Goal: Task Accomplishment & Management: Manage account settings

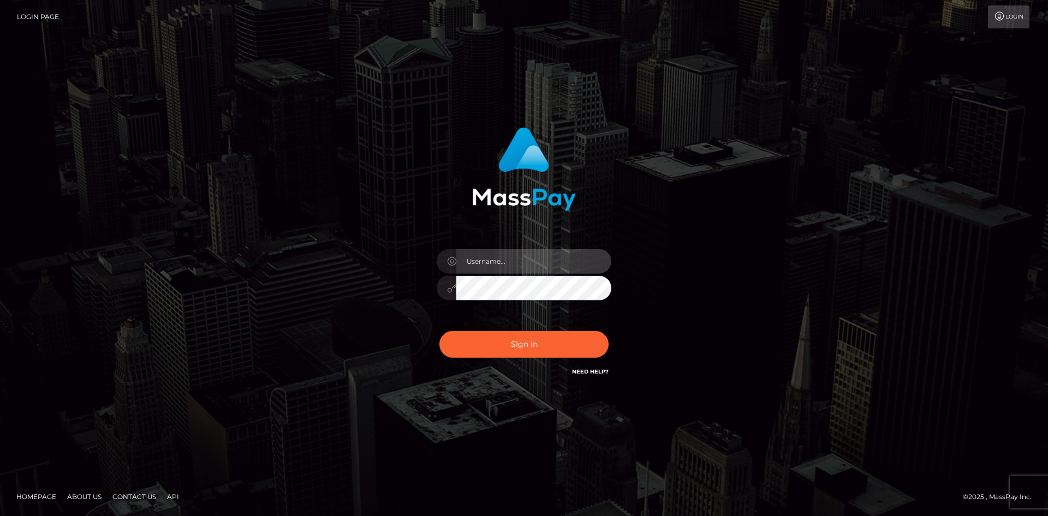
click at [492, 260] on input "text" at bounding box center [533, 261] width 155 height 25
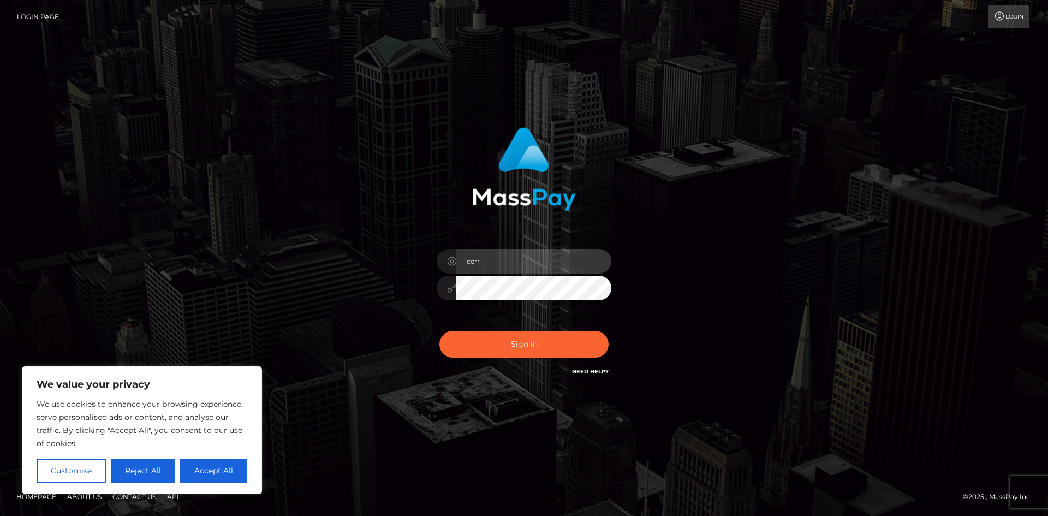
type input "cerryblossomgirl@gmail.com"
click at [439, 331] on button "Sign in" at bounding box center [523, 344] width 169 height 27
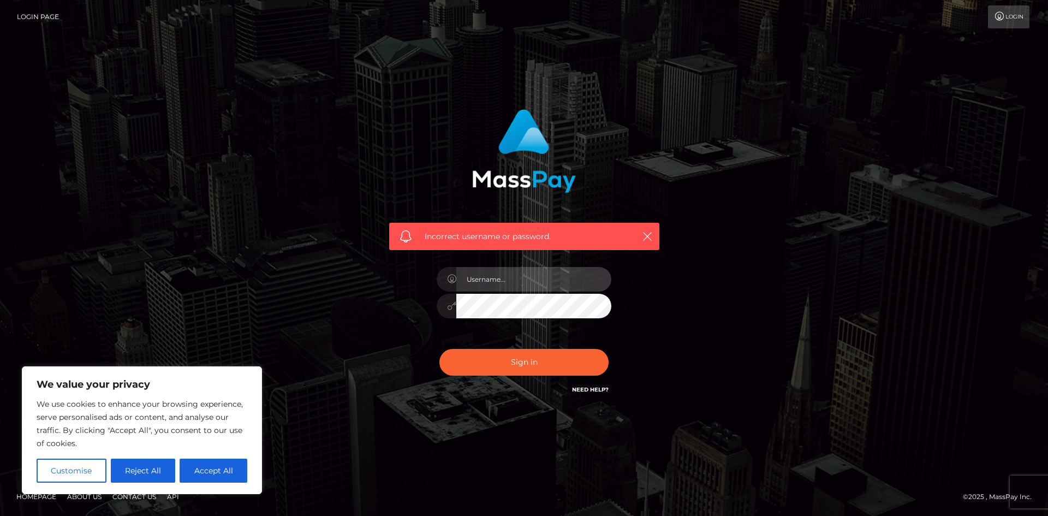
click at [512, 284] on input "text" at bounding box center [533, 279] width 155 height 25
